Goal: Task Accomplishment & Management: Manage account settings

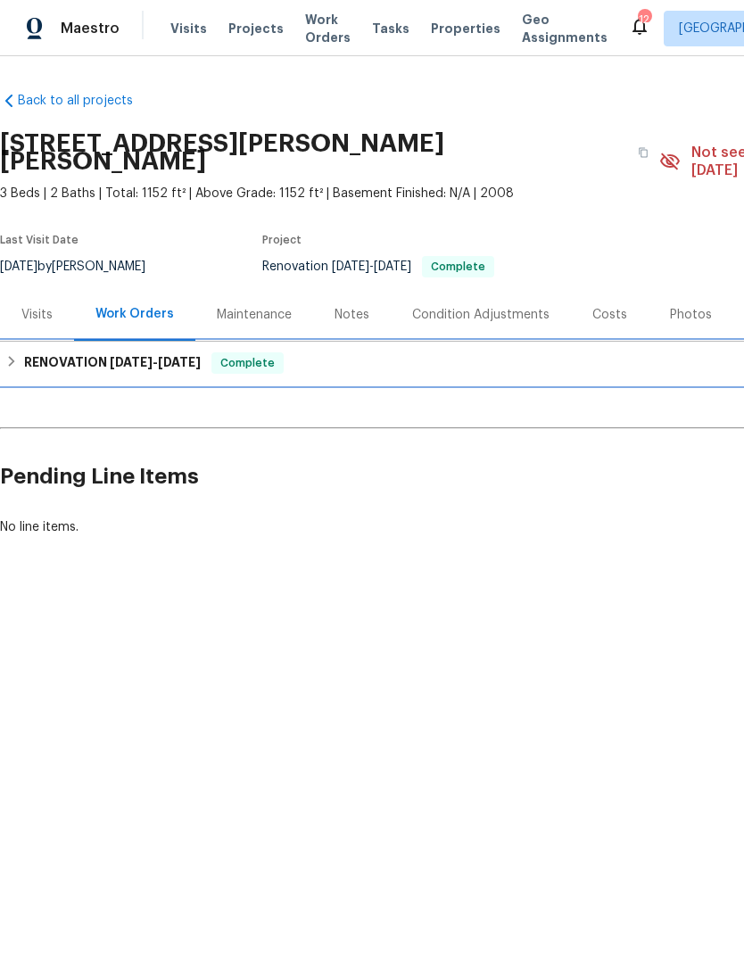
click at [54, 352] on h6 "RENOVATION [DATE] - [DATE]" at bounding box center [112, 362] width 177 height 21
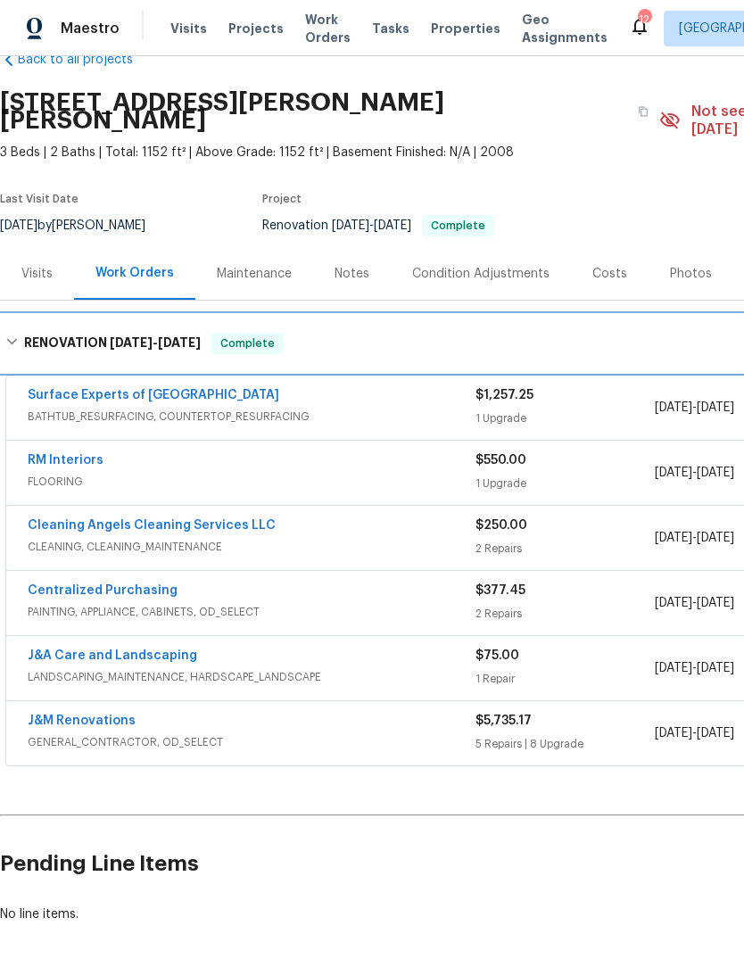
scroll to position [41, 0]
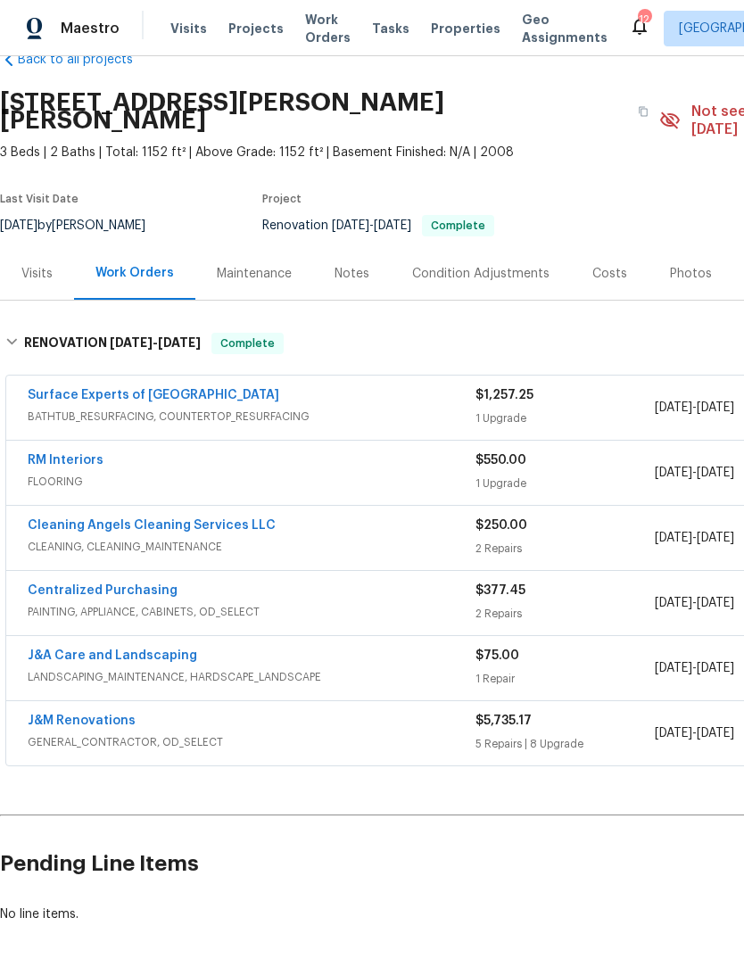
click at [131, 584] on link "Centralized Purchasing" at bounding box center [103, 590] width 150 height 12
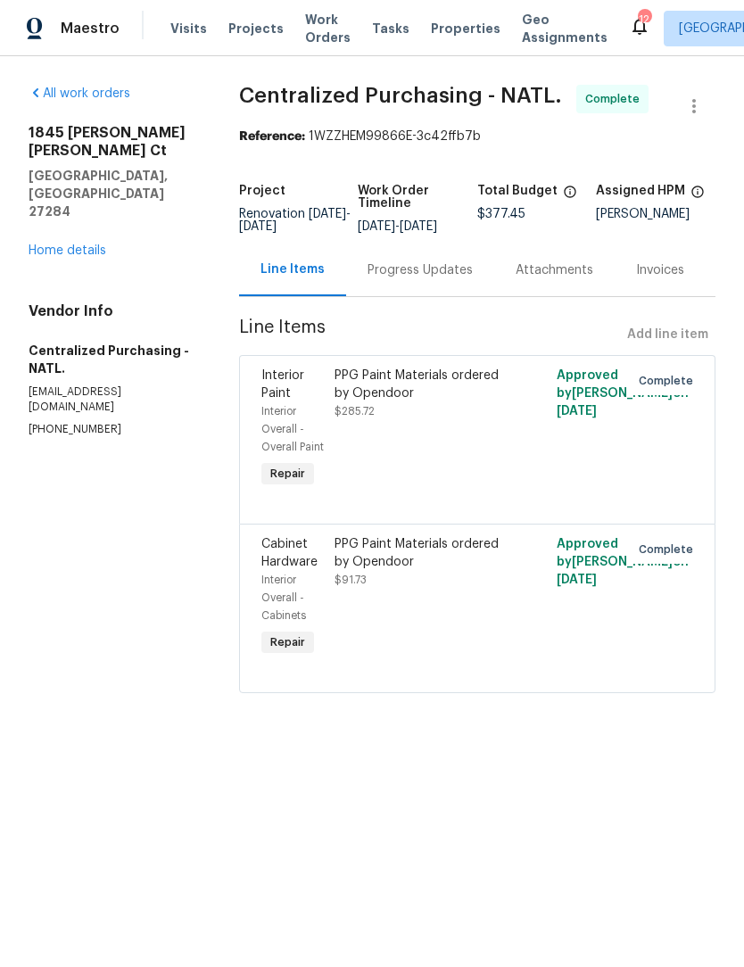
click at [61, 244] on link "Home details" at bounding box center [68, 250] width 78 height 12
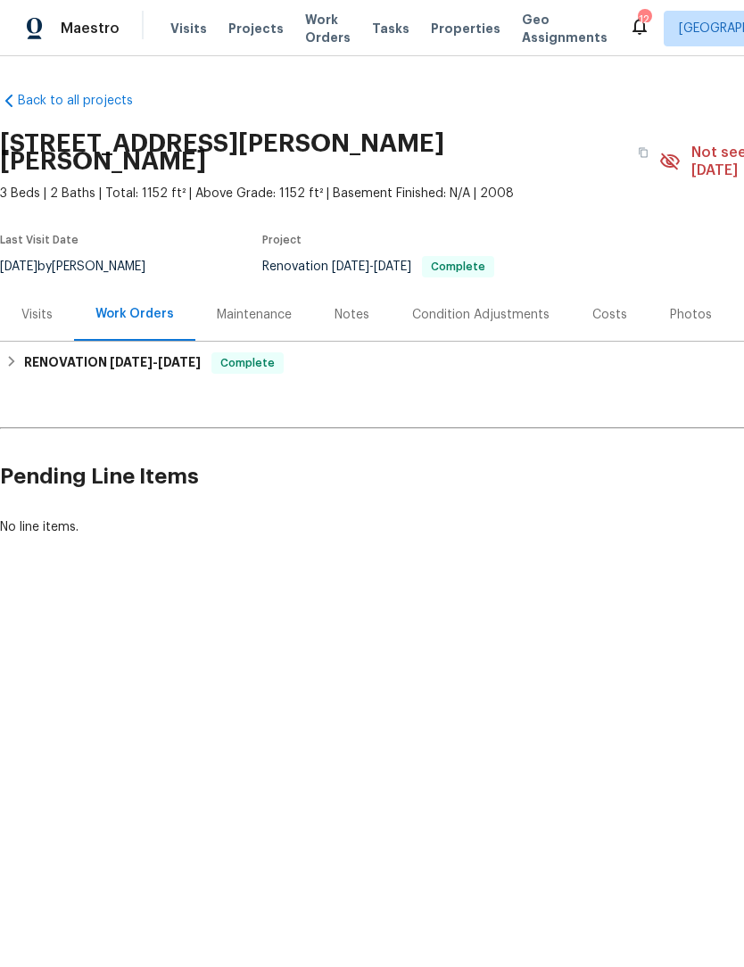
click at [352, 306] on div "Notes" at bounding box center [351, 315] width 35 height 18
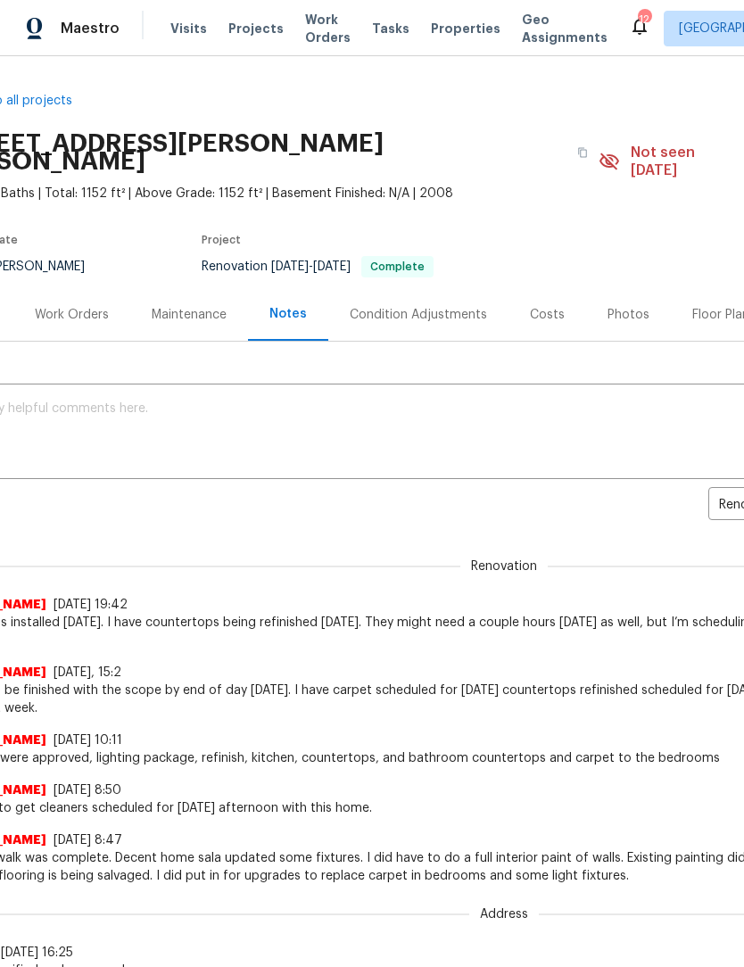
scroll to position [0, 60]
click at [74, 306] on div "Work Orders" at bounding box center [73, 315] width 74 height 18
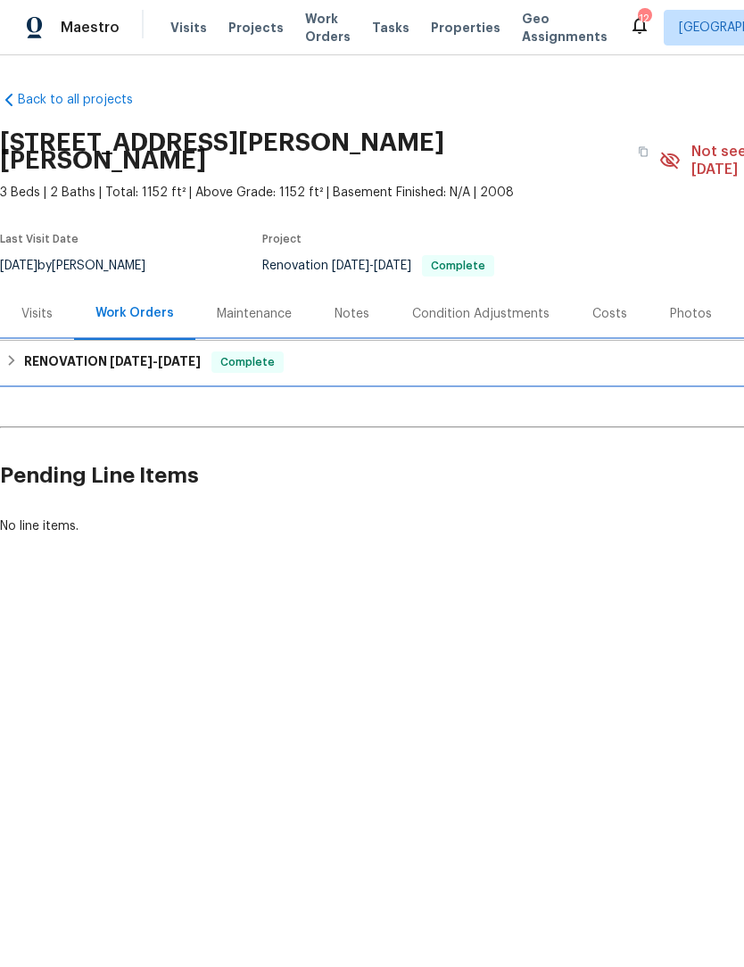
click at [24, 352] on h6 "RENOVATION [DATE] - [DATE]" at bounding box center [112, 362] width 177 height 21
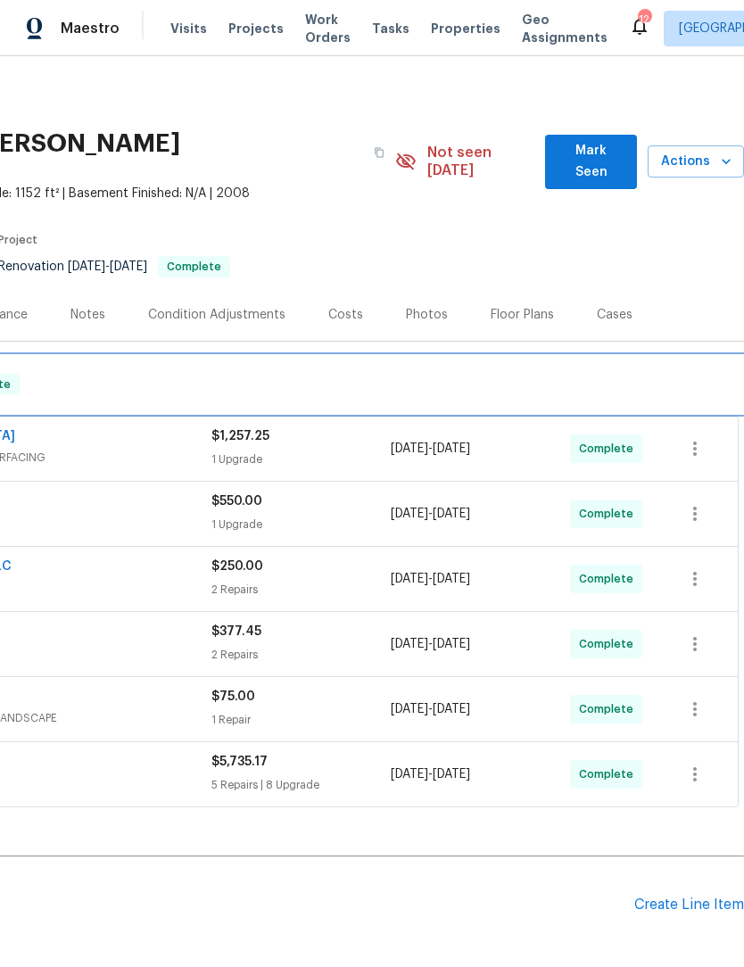
scroll to position [0, 264]
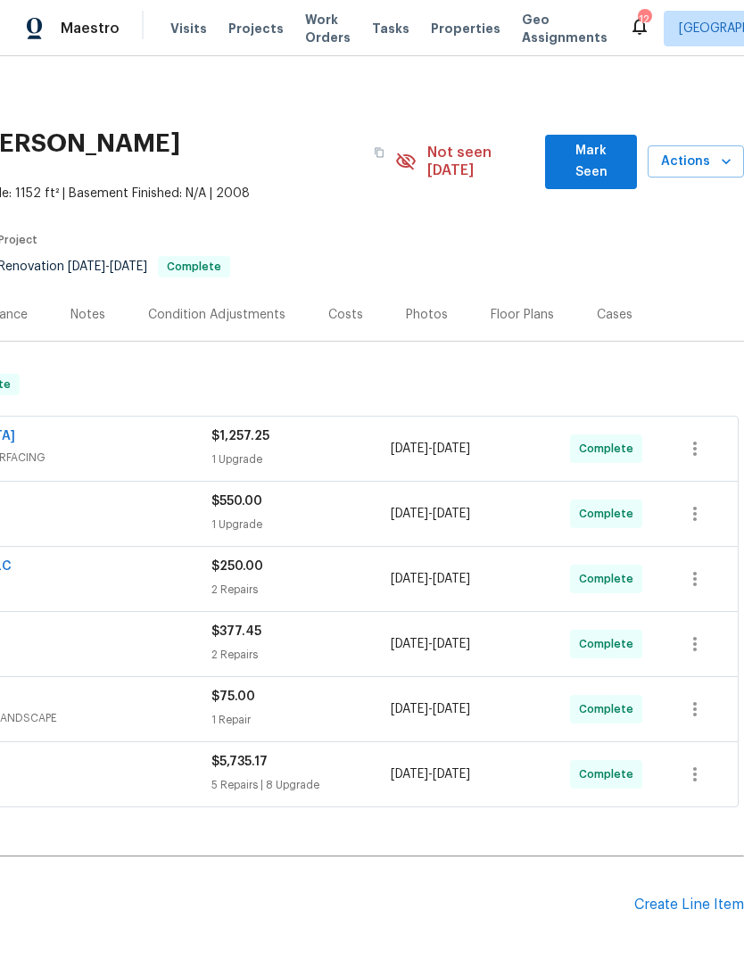
click at [594, 153] on span "Mark Seen" at bounding box center [590, 162] width 63 height 44
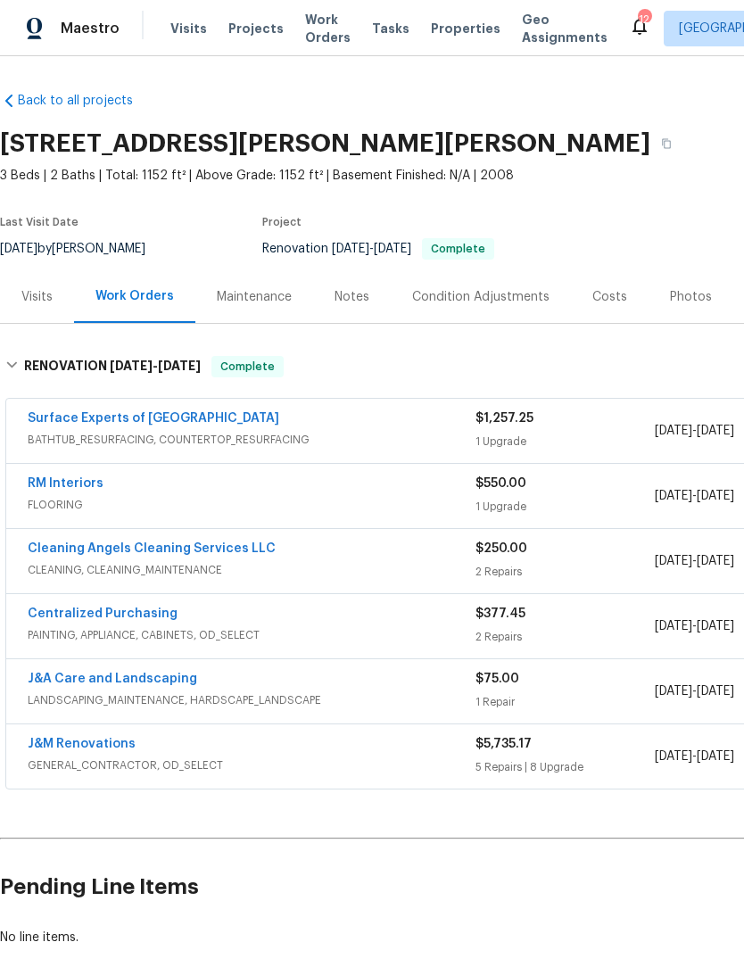
scroll to position [0, 0]
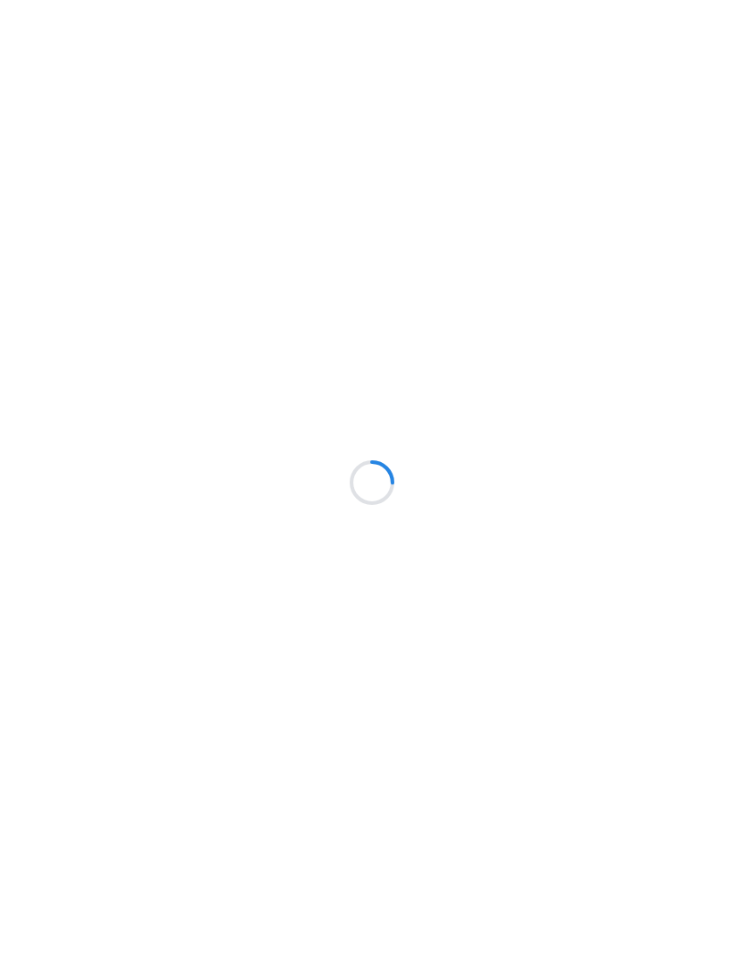
scroll to position [1, 0]
